Goal: Check status: Check status

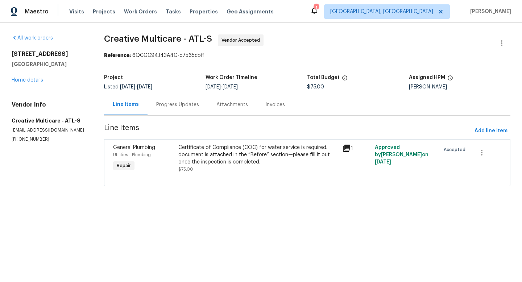
click at [170, 105] on div "Progress Updates" at bounding box center [177, 104] width 43 height 7
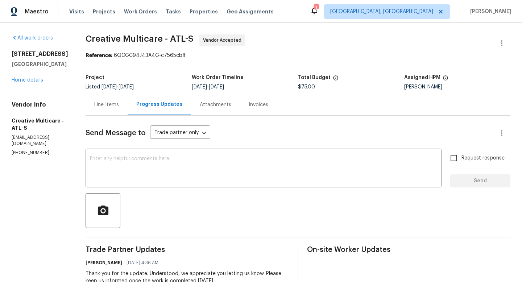
click at [125, 109] on div "Line Items" at bounding box center [107, 104] width 42 height 21
